Goal: Task Accomplishment & Management: Manage account settings

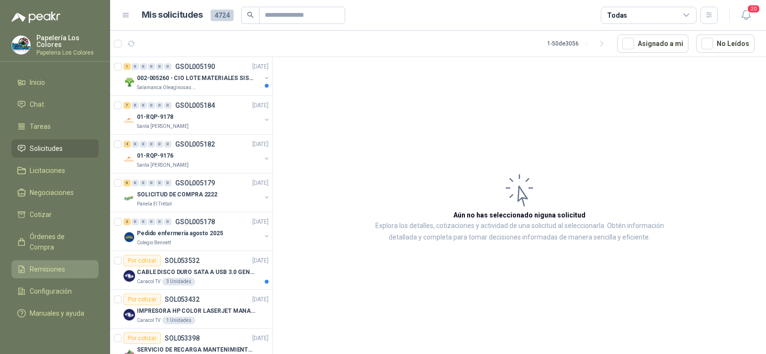
click at [50, 260] on link "Remisiones" at bounding box center [54, 269] width 87 height 18
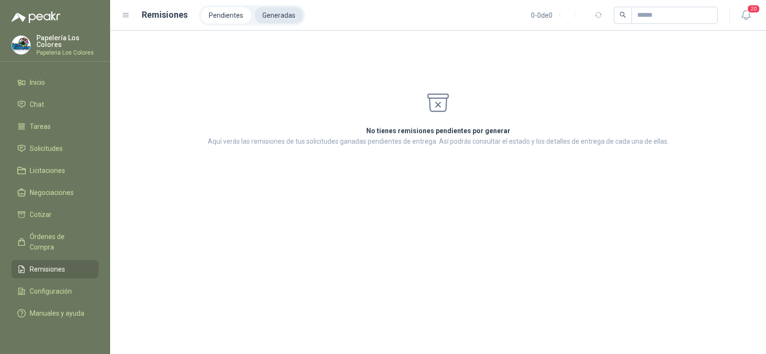
click at [264, 22] on li "Generadas" at bounding box center [279, 15] width 48 height 16
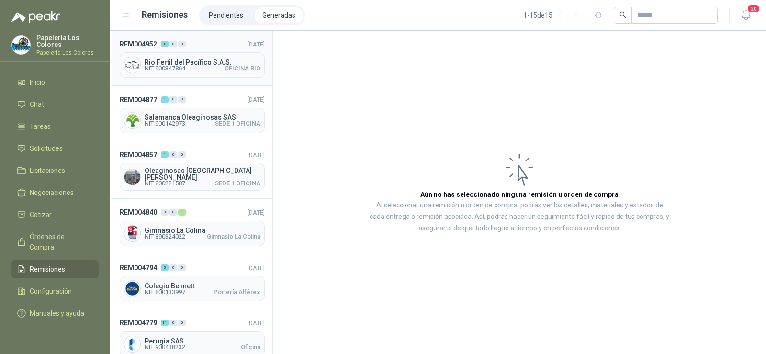
click at [179, 71] on span "NIT 900347864" at bounding box center [165, 69] width 41 height 6
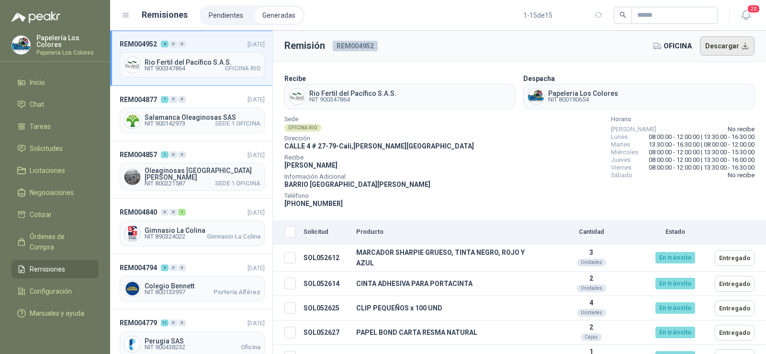
click at [717, 50] on button "Descargar" at bounding box center [727, 45] width 55 height 19
